Goal: Find specific page/section: Find specific page/section

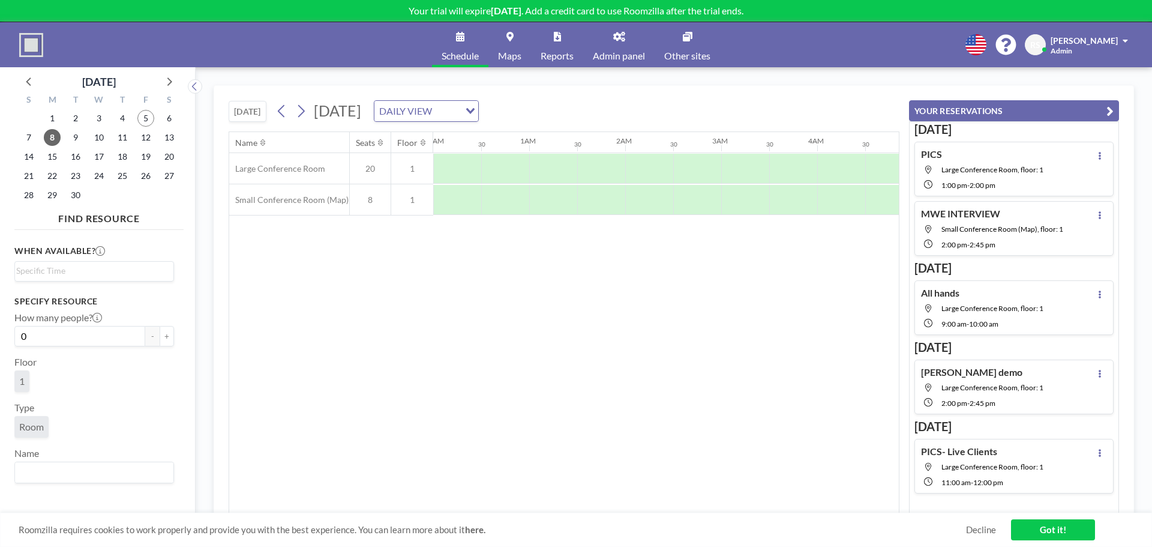
scroll to position [0, 1142]
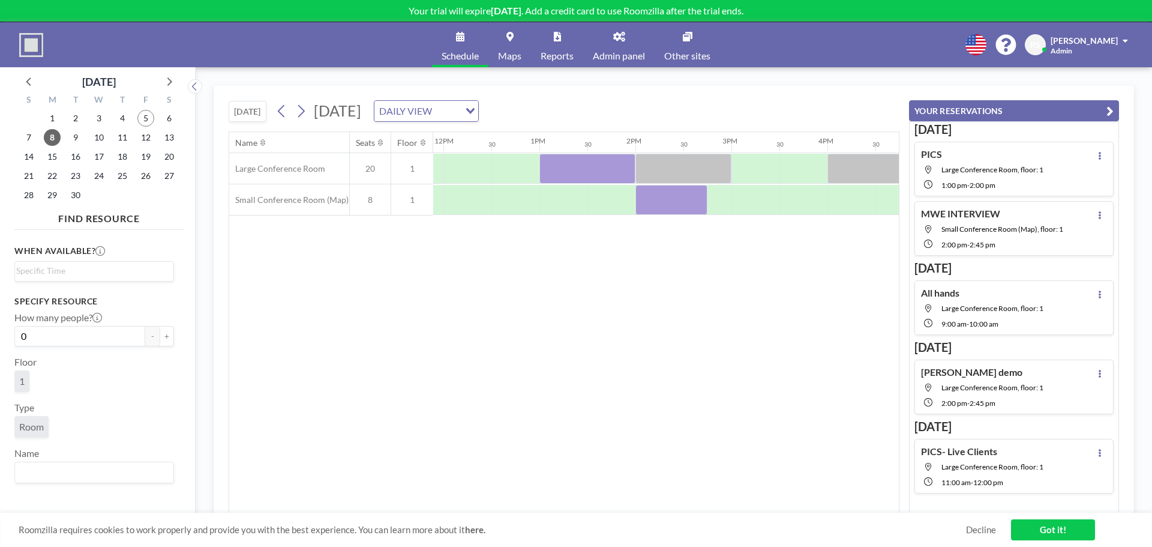
click at [770, 340] on div "Name Seats Floor 12AM 30 1AM 30 2AM 30 3AM 30 4AM 30 5AM 30 6AM 30 7AM 30 8AM 3…" at bounding box center [564, 322] width 670 height 381
click at [453, 46] on link "Schedule" at bounding box center [460, 44] width 56 height 45
click at [460, 103] on div "DAILY VIEW" at bounding box center [417, 110] width 85 height 18
click at [561, 154] on li "WEEKLY VIEW" at bounding box center [564, 149] width 103 height 17
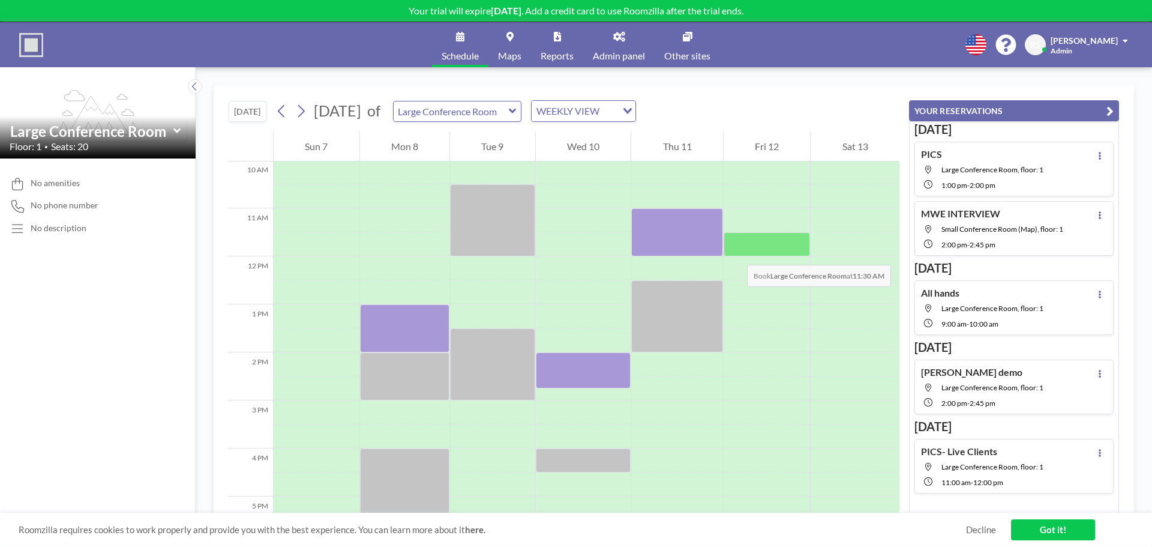
scroll to position [480, 0]
click at [187, 83] on div "flex-grow: 1.2;" at bounding box center [98, 112] width 196 height 91
click at [176, 119] on div "Large Conference Room Floor: 1 • Seats: 20" at bounding box center [98, 137] width 196 height 43
click at [176, 130] on icon at bounding box center [177, 131] width 8 height 12
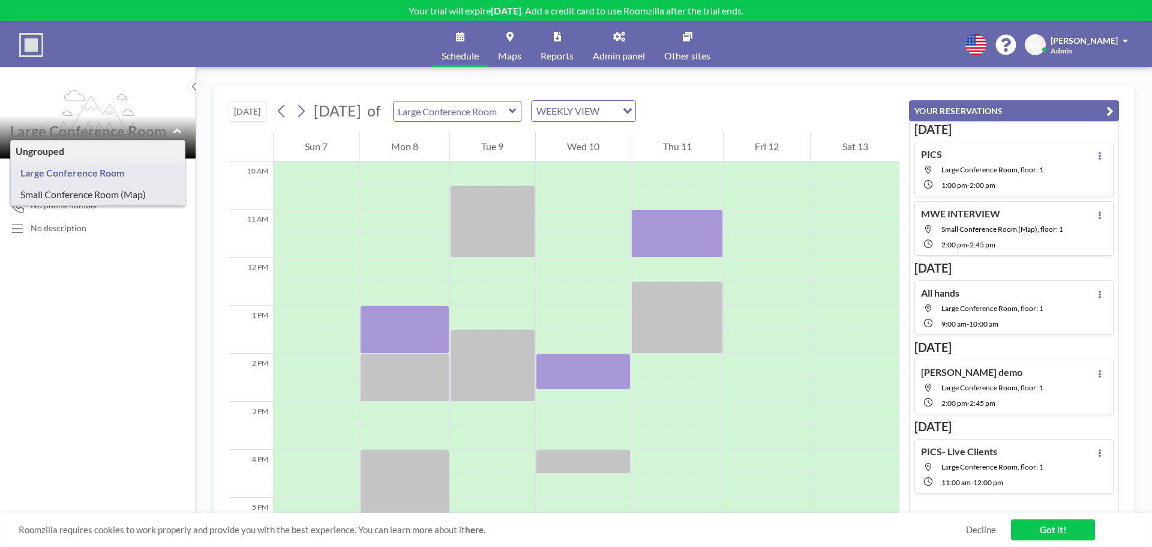
type input "Small Conference Room (Map)"
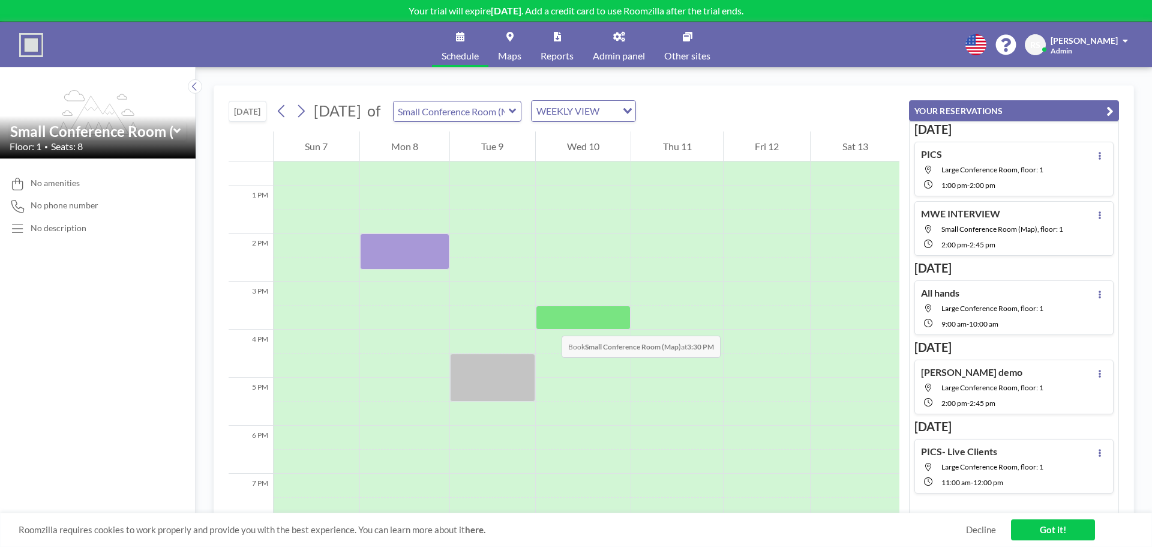
scroll to position [420, 0]
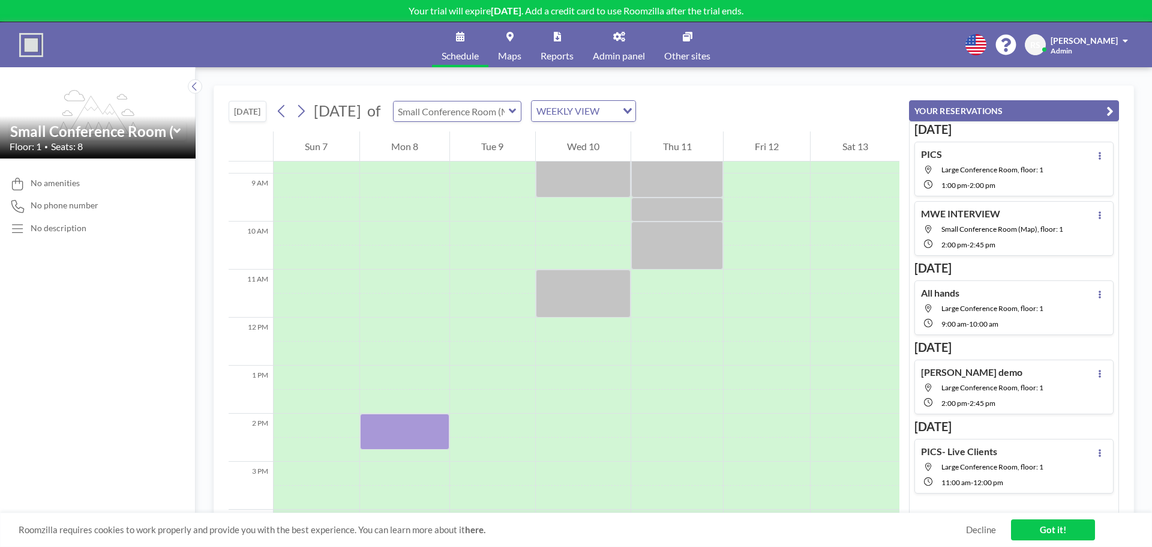
click at [484, 109] on input "text" at bounding box center [451, 111] width 115 height 20
type input "Small Conference Room (Map)"
click at [622, 111] on div "WEEKLY VIEW" at bounding box center [577, 110] width 90 height 18
click at [652, 133] on li "DAILY VIEW" at bounding box center [645, 132] width 103 height 17
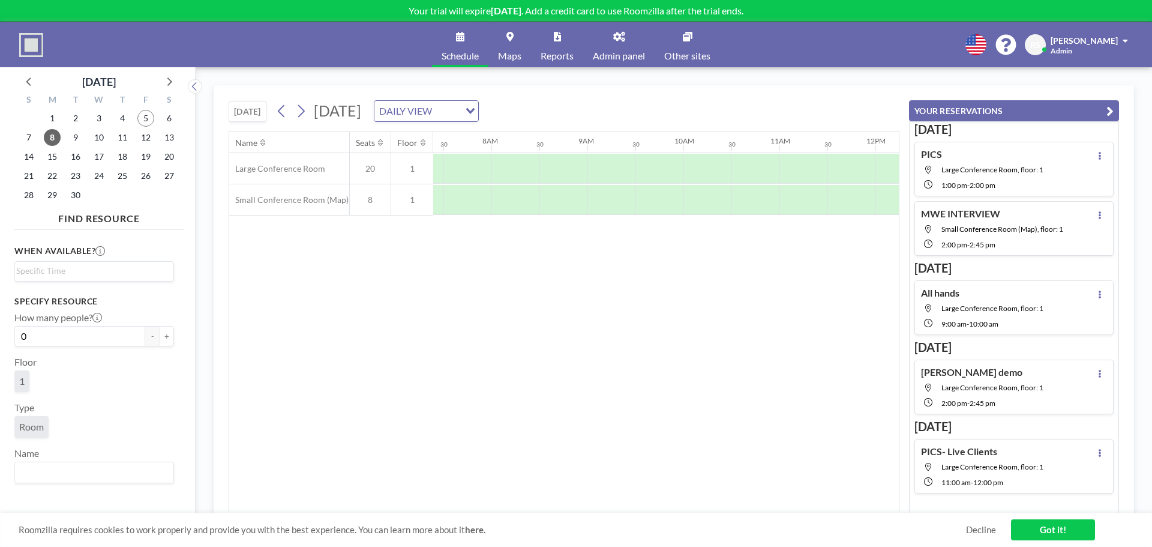
scroll to position [0, 720]
click at [54, 136] on span "8" at bounding box center [52, 137] width 17 height 17
